Goal: Navigation & Orientation: Find specific page/section

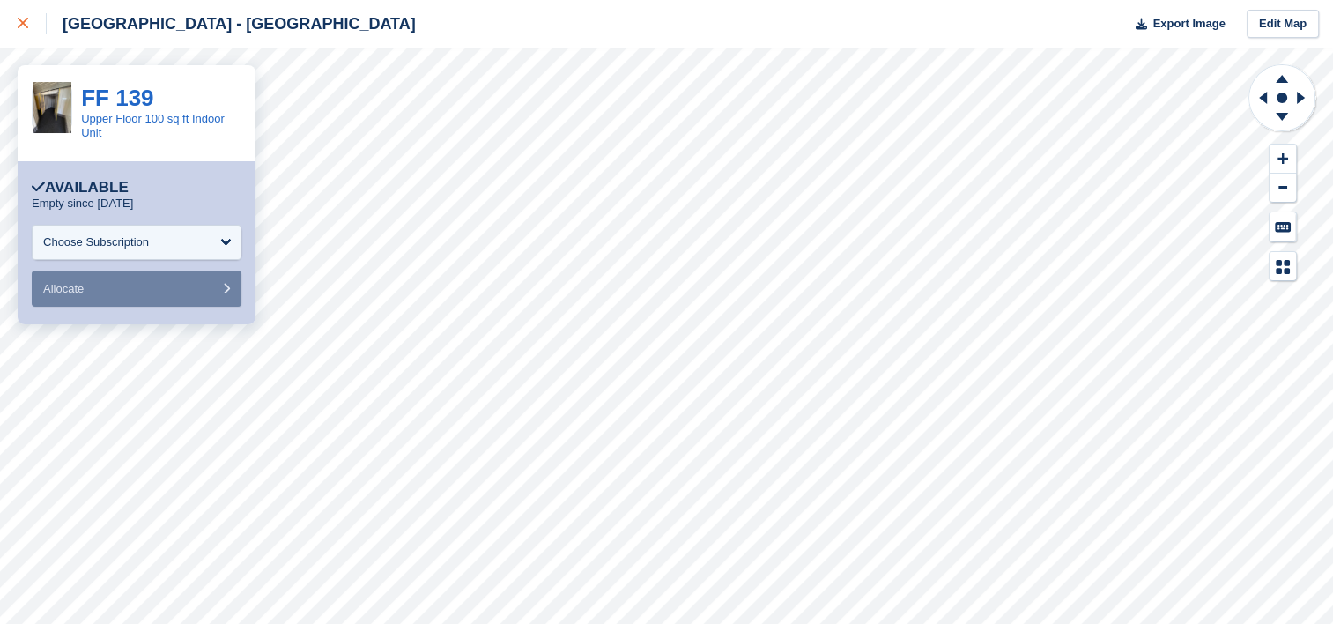
click at [41, 33] on div at bounding box center [32, 23] width 29 height 21
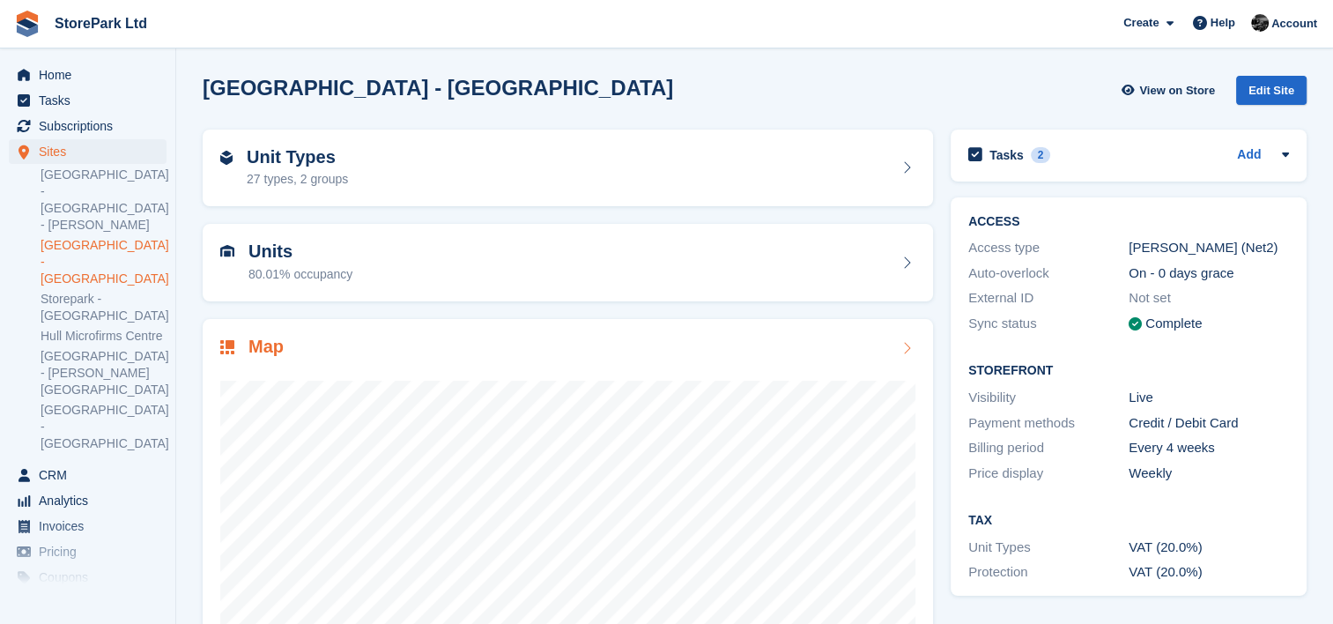
scroll to position [127, 0]
